Goal: Navigation & Orientation: Understand site structure

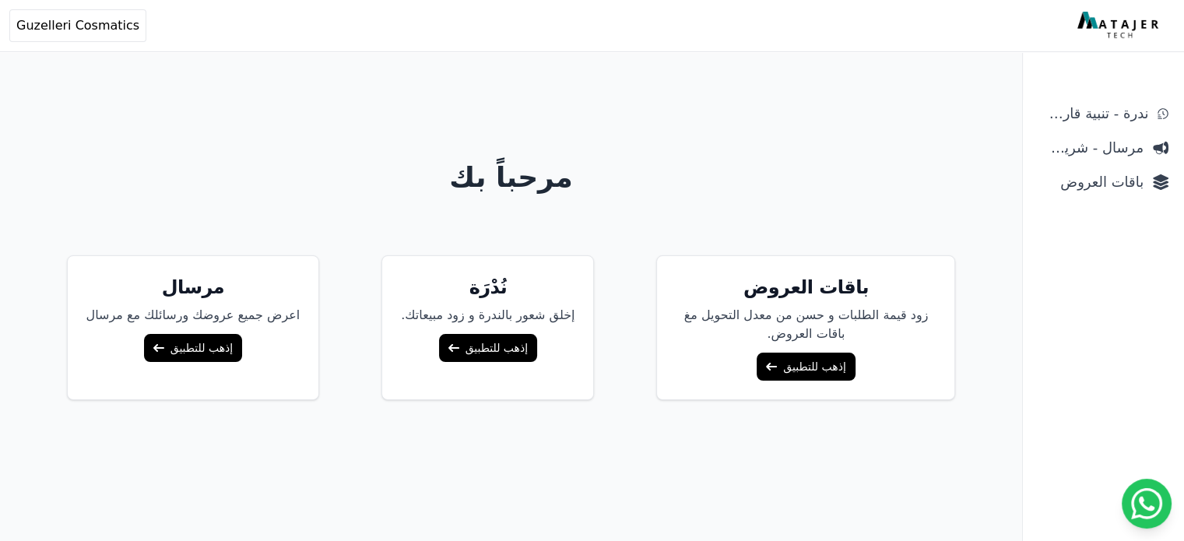
click at [822, 370] on link "إذهب للتطبيق" at bounding box center [806, 367] width 98 height 28
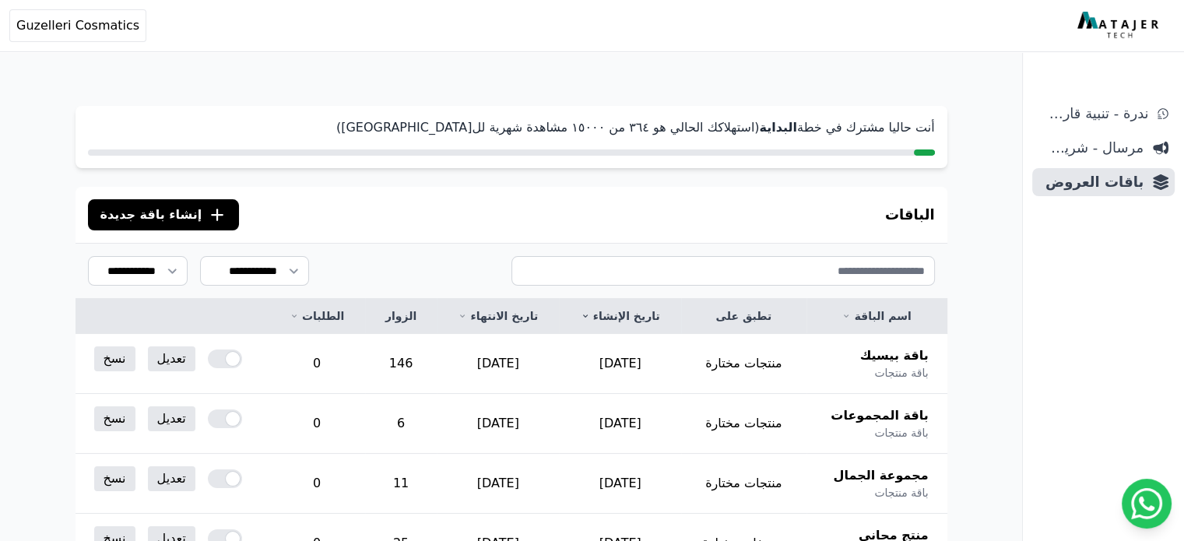
scroll to position [259, 0]
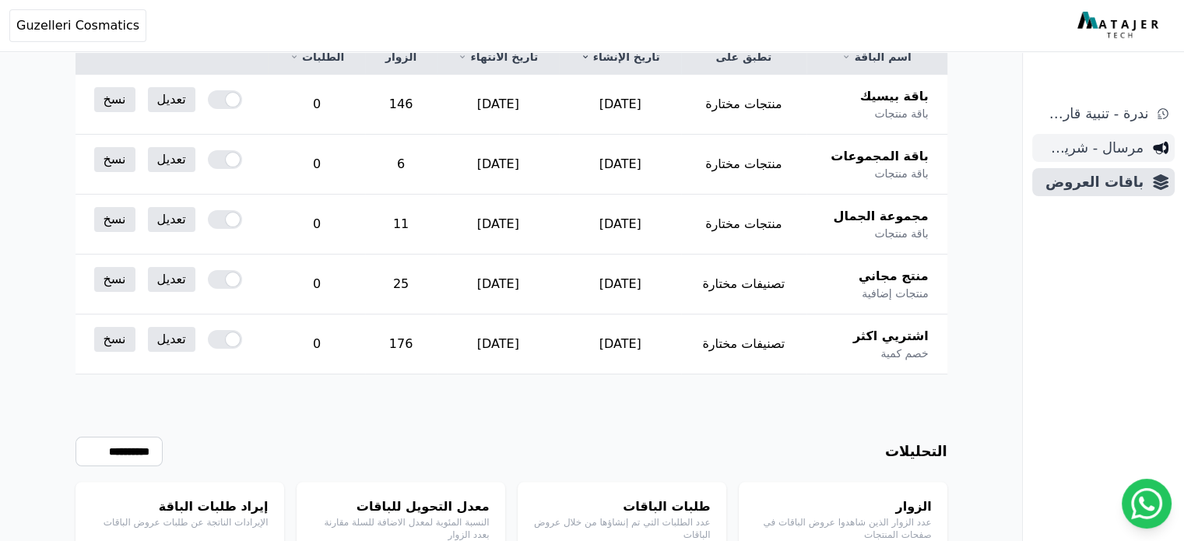
click at [1093, 149] on span "مرسال - شريط دعاية" at bounding box center [1091, 148] width 105 height 22
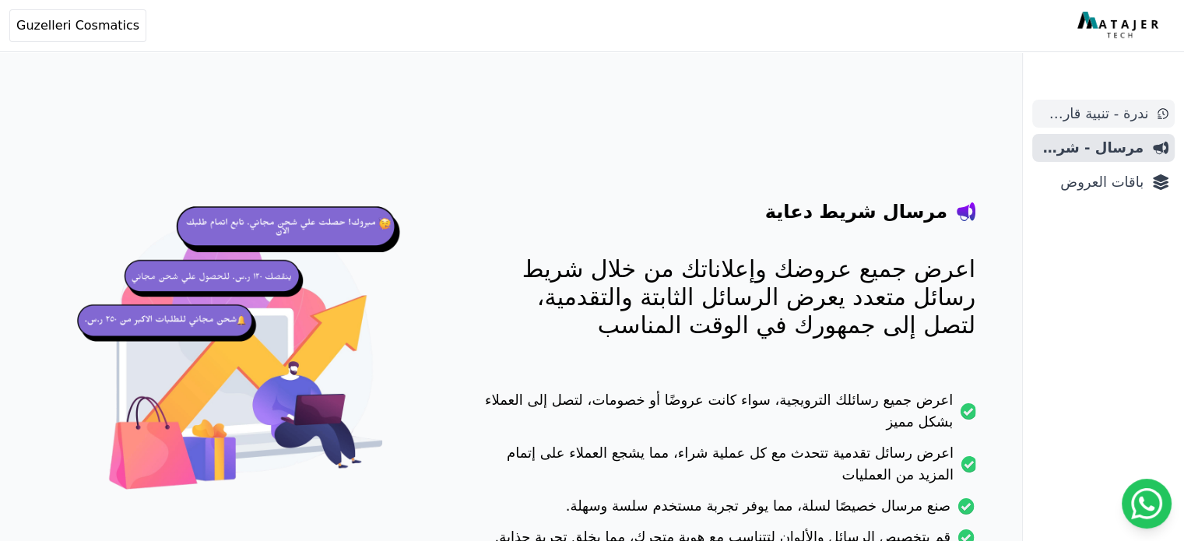
click at [1084, 118] on span "ندرة - تنبية قارب علي النفاذ" at bounding box center [1094, 114] width 110 height 22
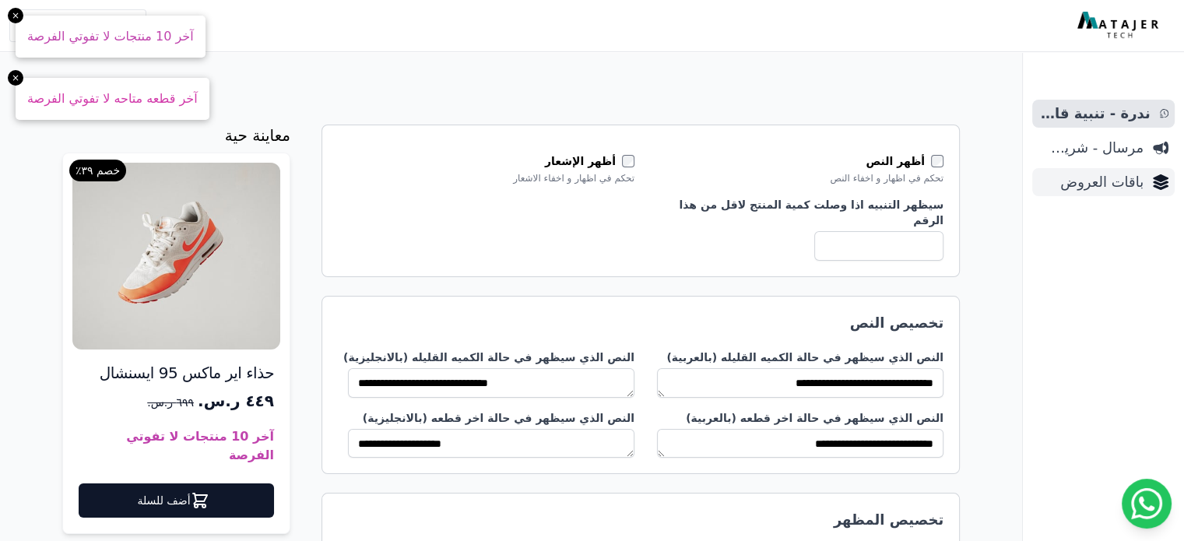
click at [1093, 180] on span "باقات العروض" at bounding box center [1091, 182] width 105 height 22
